Goal: Information Seeking & Learning: Learn about a topic

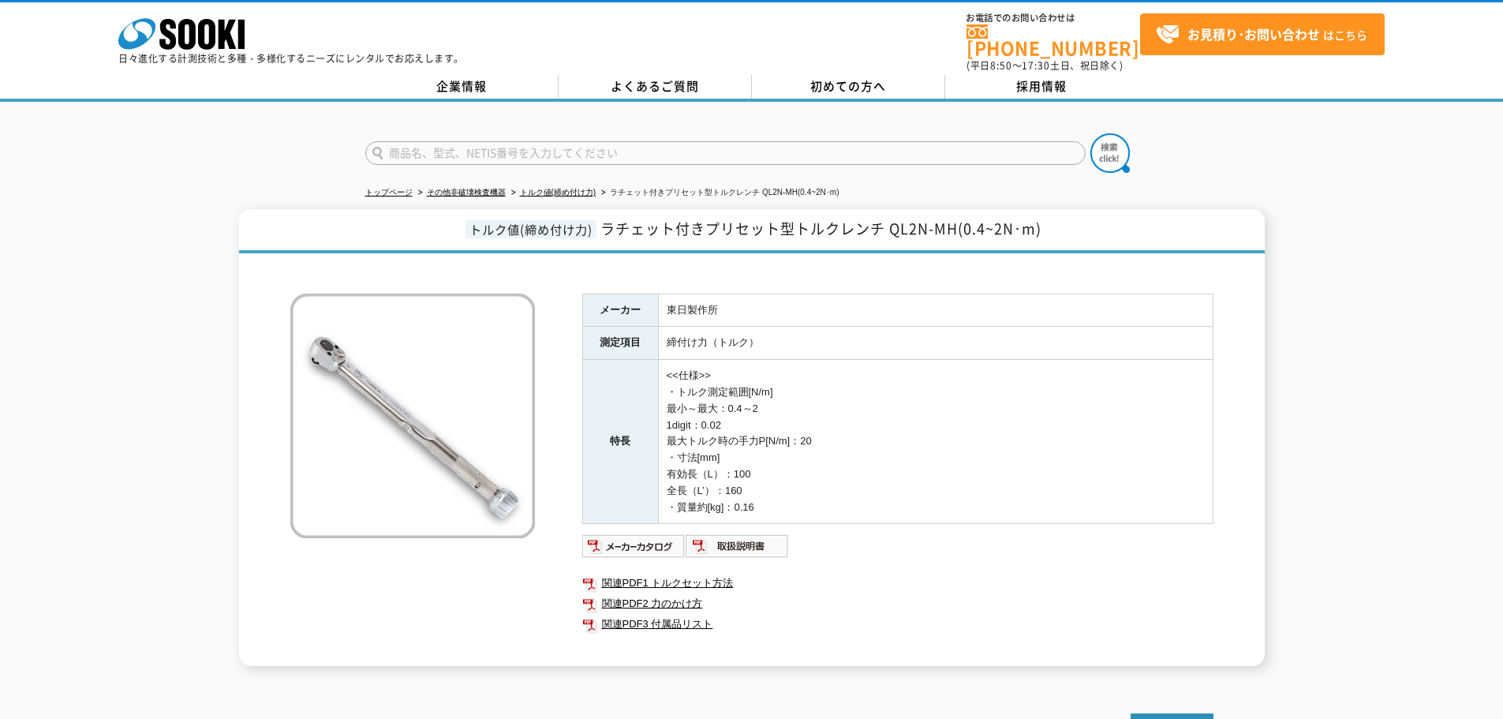
drag, startPoint x: 0, startPoint y: 0, endPoint x: 500, endPoint y: 125, distance: 515.6
click at [493, 141] on input "text" at bounding box center [725, 153] width 720 height 24
type input "VM-57"
click at [1090, 133] on button at bounding box center [1109, 152] width 39 height 39
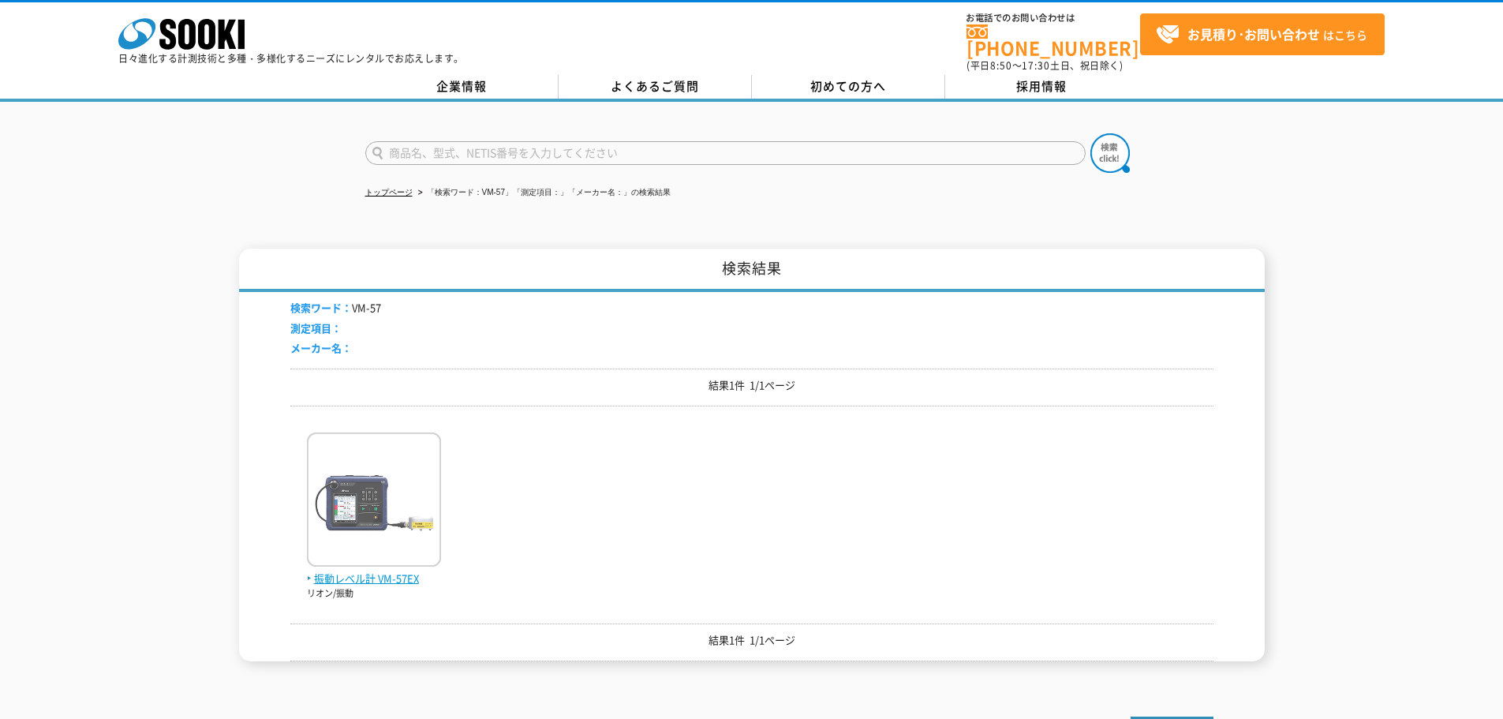
click at [379, 488] on img at bounding box center [374, 501] width 134 height 138
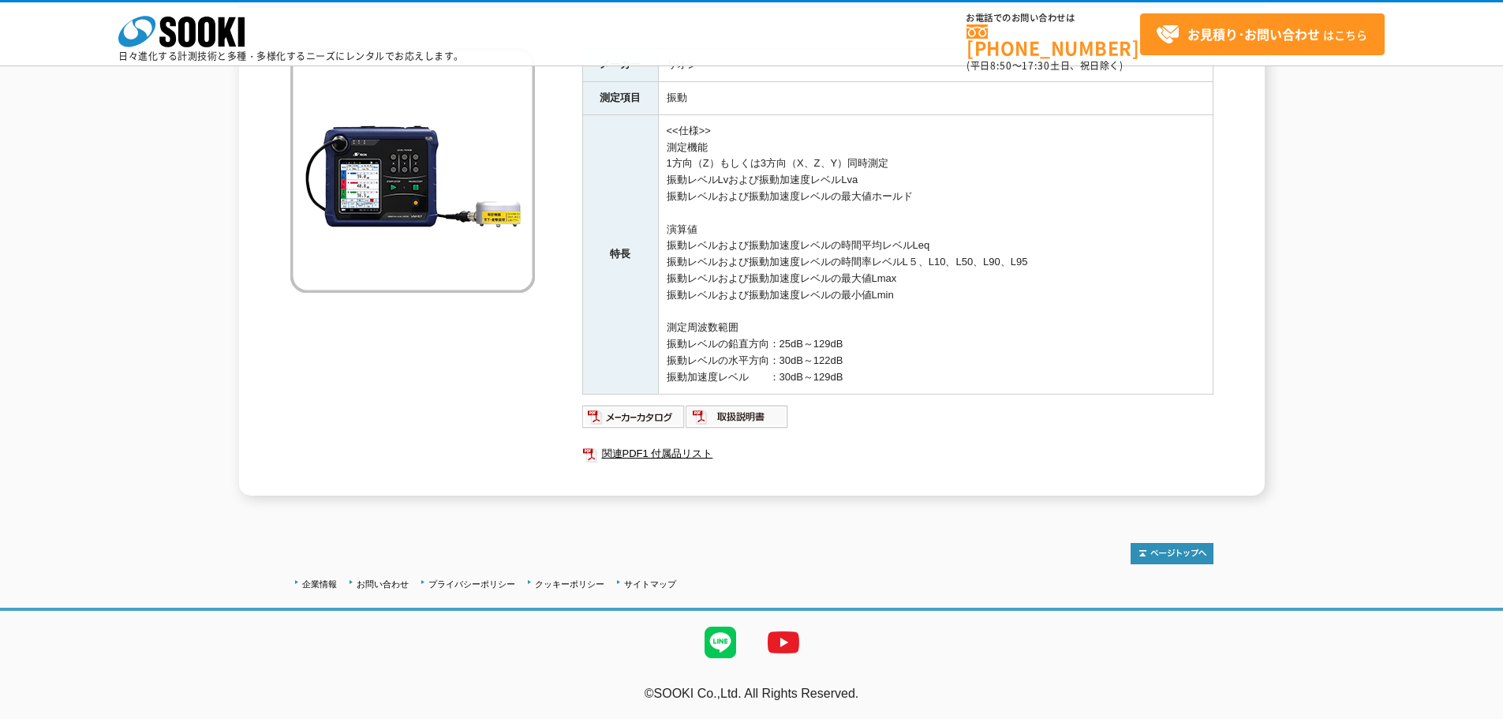
scroll to position [94, 0]
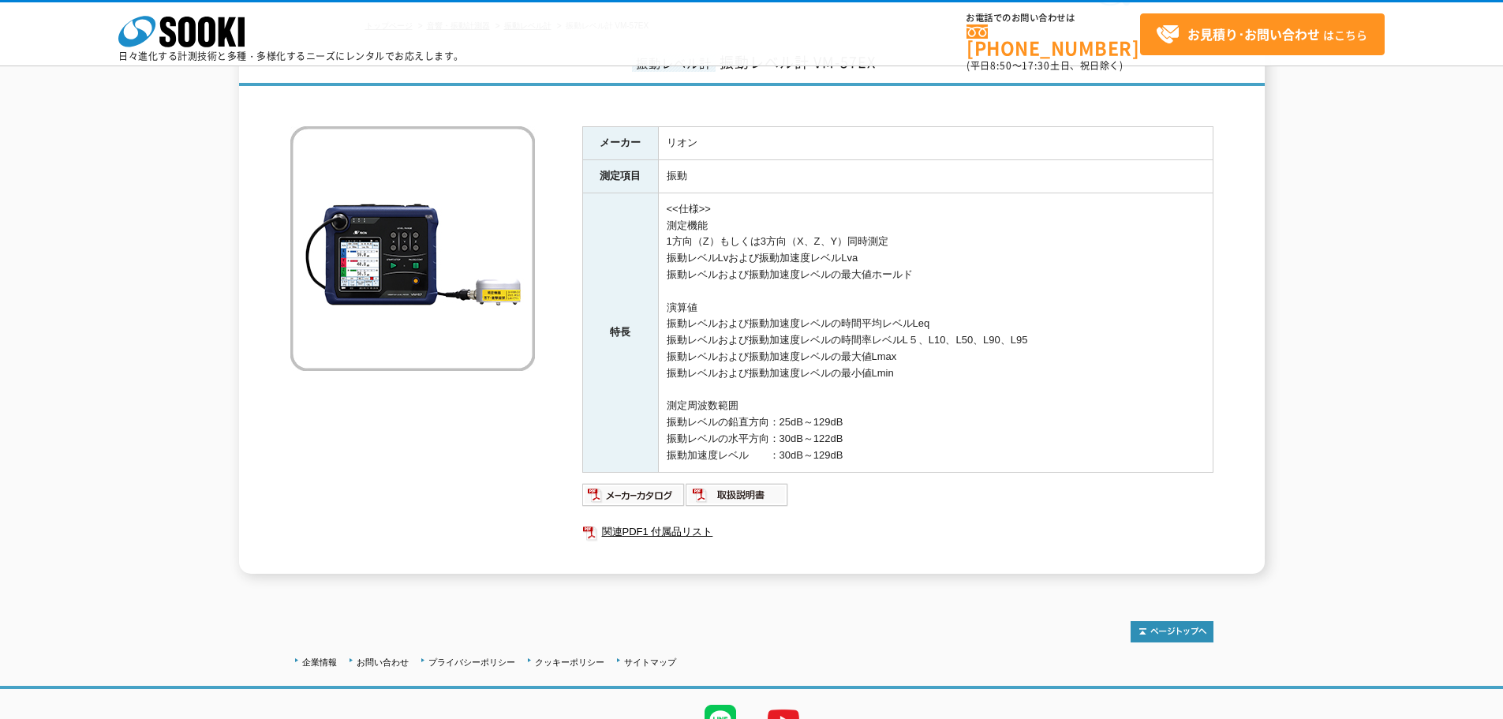
drag, startPoint x: 852, startPoint y: 375, endPoint x: 648, endPoint y: 146, distance: 306.8
click at [658, 156] on tbody "メーカー リオン 測定項目 振動 特長 <<仕様>> 測定機能 1方向（Z）もしくは3方向（X、Z、Y）同時測定 振動レベルLvおよび振動加速度レベルLva …" at bounding box center [897, 299] width 630 height 345
click at [619, 125] on div "メーカー リオン 測定項目 振動 特長 <<仕様>> 測定機能 1方向（Z）もしくは3方向（X、Z、Y）同時測定 振動レベルLvおよび振動加速度レベルLva …" at bounding box center [751, 333] width 923 height 479
drag, startPoint x: 598, startPoint y: 142, endPoint x: 861, endPoint y: 461, distance: 413.5
click at [861, 461] on tbody "メーカー リオン 測定項目 振動 特長 <<仕様>> 測定機能 1方向（Z）もしくは3方向（X、Z、Y）同時測定 振動レベルLvおよび振動加速度レベルLva …" at bounding box center [897, 299] width 630 height 345
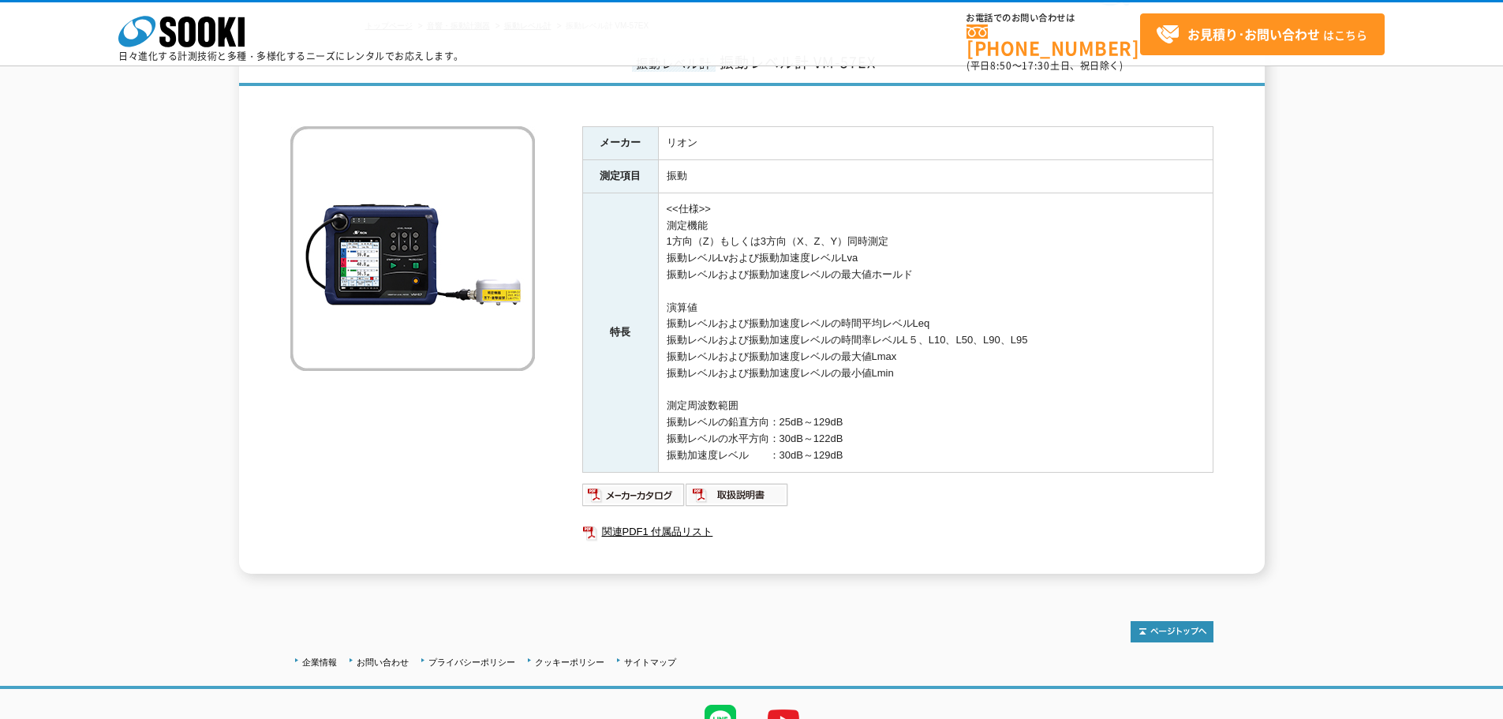
click at [874, 441] on td "<<仕様>> 測定機能 1方向（Z）もしくは3方向（X、Z、Y）同時測定 振動レベルLvおよび振動加速度レベルLva 振動レベルおよび振動加速度レベルの最大値…" at bounding box center [935, 331] width 555 height 279
click at [609, 500] on img at bounding box center [633, 494] width 103 height 25
